Goal: Task Accomplishment & Management: Manage account settings

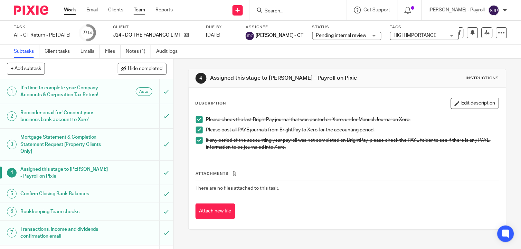
drag, startPoint x: 0, startPoint y: 0, endPoint x: 134, endPoint y: 11, distance: 134.5
click at [134, 11] on link "Team" at bounding box center [139, 10] width 11 height 7
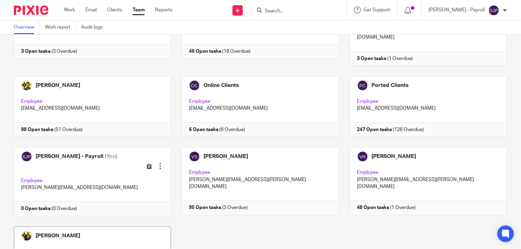
scroll to position [442, 0]
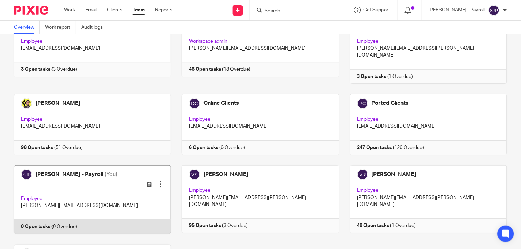
click at [82, 165] on link at bounding box center [87, 199] width 168 height 69
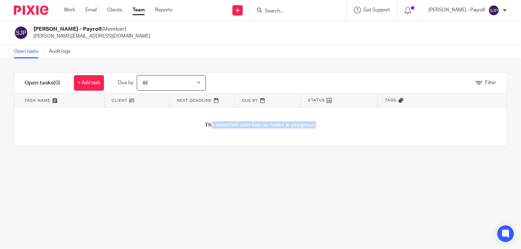
drag, startPoint x: 207, startPoint y: 128, endPoint x: 310, endPoint y: 130, distance: 103.0
click at [310, 130] on div "The selected user has no tasks in progress." at bounding box center [260, 127] width 493 height 38
drag, startPoint x: 310, startPoint y: 130, endPoint x: 334, endPoint y: 133, distance: 23.7
click at [334, 133] on div "The selected user has no tasks in progress." at bounding box center [260, 127] width 493 height 38
